Goal: Check status

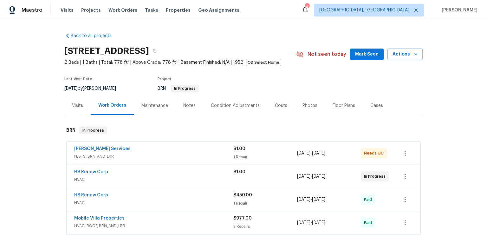
scroll to position [59, 0]
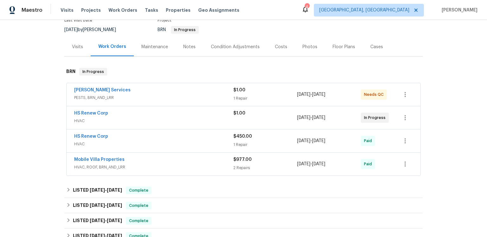
click at [112, 129] on div "HS Renew Corp HVAC $1.00 [DATE] - [DATE] In Progress" at bounding box center [244, 117] width 354 height 23
click at [108, 115] on link "HS Renew Corp" at bounding box center [91, 113] width 34 height 4
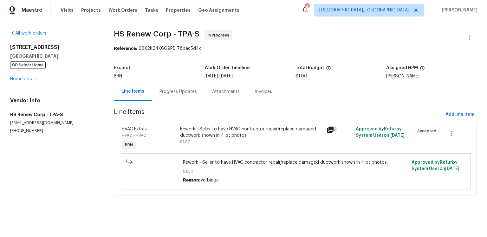
click at [182, 101] on div "Progress Updates" at bounding box center [178, 91] width 53 height 19
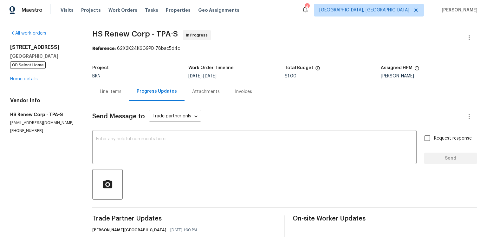
click at [164, 78] on div "BRN" at bounding box center [140, 76] width 96 height 4
